Goal: Task Accomplishment & Management: Use online tool/utility

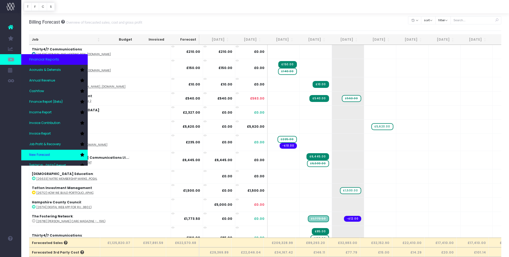
click at [46, 156] on span "New Forecast" at bounding box center [39, 155] width 21 height 5
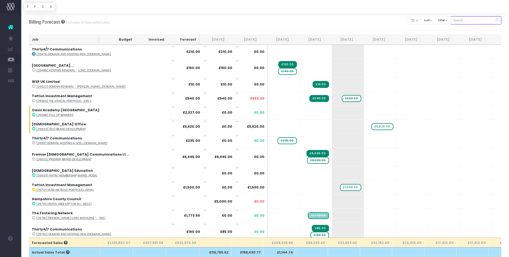
click at [471, 23] on input "text" at bounding box center [475, 20] width 51 height 8
paste input "28940"
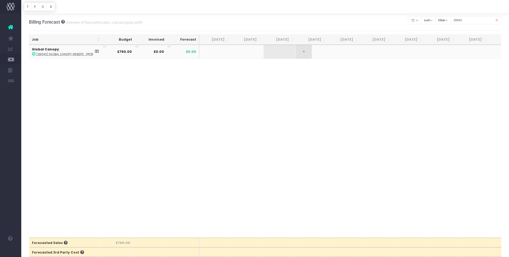
click at [308, 52] on span "+" at bounding box center [304, 52] width 16 height 14
click at [313, 82] on body "Oh my... this is bad. [PERSON_NAME] wasn't able to load this page. Please conta…" at bounding box center [254, 128] width 509 height 257
click at [470, 20] on input "28940" at bounding box center [475, 20] width 51 height 8
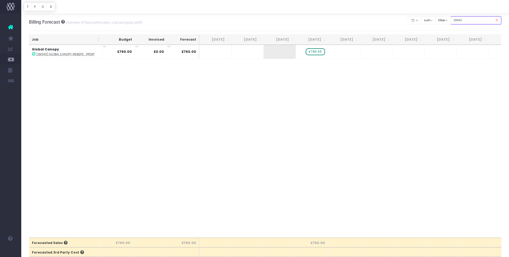
click at [466, 20] on input "28940" at bounding box center [475, 20] width 51 height 8
click at [471, 20] on input "28940" at bounding box center [475, 20] width 51 height 8
click at [308, 55] on span "+" at bounding box center [304, 52] width 16 height 14
click at [307, 74] on body "Oh my... this is bad. [PERSON_NAME] wasn't able to load this page. Please conta…" at bounding box center [254, 128] width 509 height 257
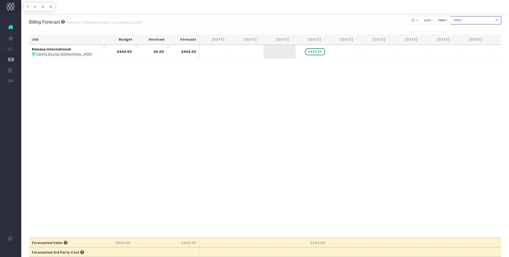
click at [472, 21] on input "28931" at bounding box center [475, 20] width 51 height 8
click at [471, 21] on input "28931" at bounding box center [475, 20] width 51 height 8
click at [311, 50] on span "+" at bounding box center [311, 52] width 16 height 14
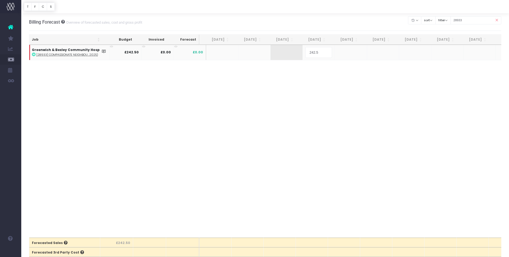
click at [315, 69] on body "Oh my... this is bad. [PERSON_NAME] wasn't able to load this page. Please conta…" at bounding box center [254, 128] width 509 height 257
click at [473, 21] on input "28933" at bounding box center [475, 20] width 51 height 8
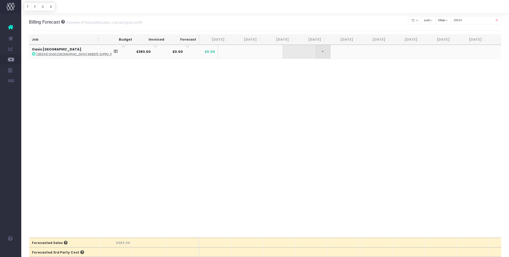
click at [315, 50] on span "+" at bounding box center [323, 52] width 16 height 14
click at [311, 66] on body "Oh my... this is bad. [PERSON_NAME] wasn't able to load this page. Please conta…" at bounding box center [254, 128] width 509 height 257
click at [473, 21] on input "28934" at bounding box center [475, 20] width 51 height 8
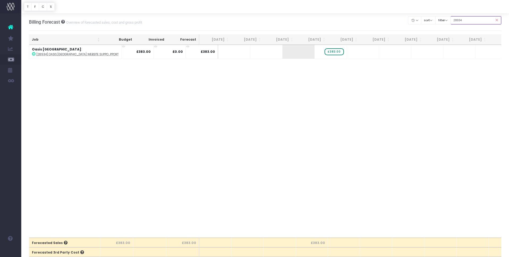
click at [473, 21] on input "28934" at bounding box center [475, 20] width 51 height 8
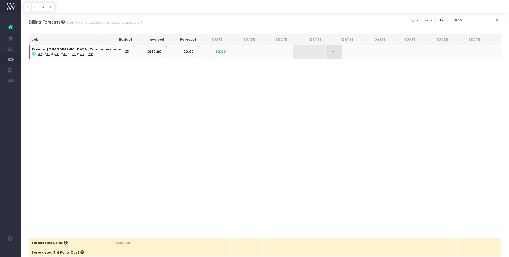
click at [325, 53] on span "+" at bounding box center [333, 52] width 16 height 14
click at [336, 70] on body "Oh my... this is bad. [PERSON_NAME] wasn't able to load this page. Please conta…" at bounding box center [254, 128] width 509 height 257
click at [472, 21] on input "28935" at bounding box center [475, 20] width 51 height 8
click at [312, 54] on td "+" at bounding box center [312, 52] width 32 height 14
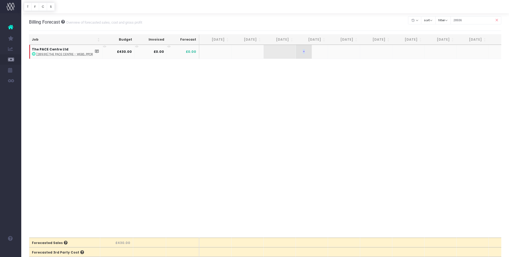
click at [312, 54] on td "+" at bounding box center [312, 52] width 32 height 14
click at [304, 53] on span "+" at bounding box center [304, 52] width 16 height 14
click at [311, 65] on body "Oh my... this is bad. [PERSON_NAME] wasn't able to load this page. Please conta…" at bounding box center [254, 128] width 509 height 257
drag, startPoint x: 473, startPoint y: 20, endPoint x: 457, endPoint y: 22, distance: 16.3
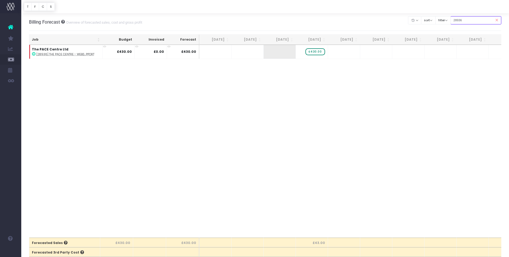
click at [457, 22] on input "28936" at bounding box center [475, 20] width 51 height 8
paste input "7"
click at [311, 48] on span "+" at bounding box center [304, 52] width 16 height 14
drag, startPoint x: 309, startPoint y: 85, endPoint x: 441, endPoint y: 91, distance: 132.2
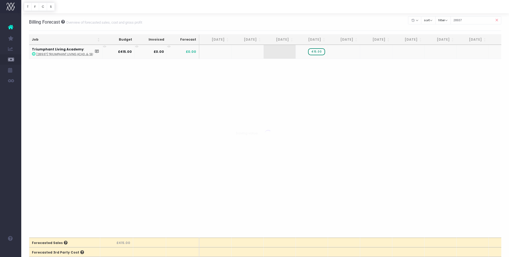
click at [308, 84] on body "Oh my... this is bad. [PERSON_NAME] wasn't able to load this page. Please conta…" at bounding box center [254, 128] width 509 height 257
click at [474, 20] on input "28937" at bounding box center [475, 20] width 51 height 8
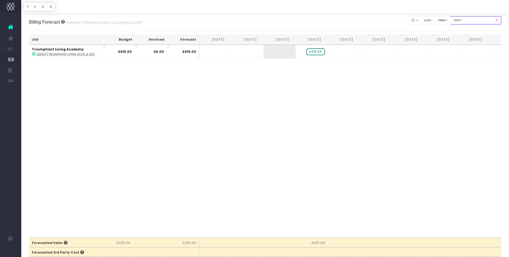
click at [468, 21] on input "28937" at bounding box center [475, 20] width 51 height 8
click at [309, 53] on span "+" at bounding box center [304, 52] width 16 height 14
click at [309, 71] on body "Oh my... this is bad. [PERSON_NAME] wasn't able to load this page. Please conta…" at bounding box center [254, 128] width 509 height 257
click at [472, 22] on input "28938" at bounding box center [475, 20] width 51 height 8
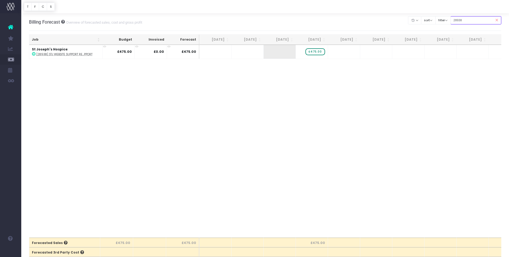
click at [472, 22] on input "28938" at bounding box center [475, 20] width 51 height 8
click at [308, 53] on span "+" at bounding box center [304, 52] width 16 height 14
click at [322, 73] on body "Oh my... this is bad. [PERSON_NAME] wasn't able to load this page. Please conta…" at bounding box center [254, 128] width 509 height 257
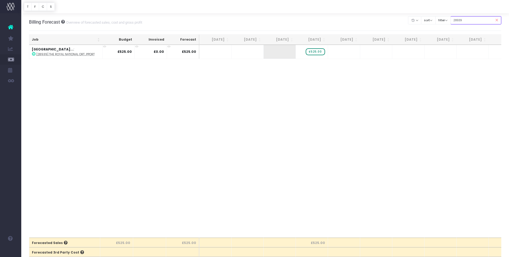
drag, startPoint x: 478, startPoint y: 21, endPoint x: 458, endPoint y: 21, distance: 20.2
click at [458, 21] on input "28939" at bounding box center [475, 20] width 51 height 8
paste input "685"
type input "28685"
click at [341, 74] on div "Job Budget Invoiced Forecast [DATE] Aug [DATE] Oct [DATE] Dec [DATE] Feb [DATE]…" at bounding box center [265, 141] width 472 height 193
